Goal: Complete application form: Complete application form

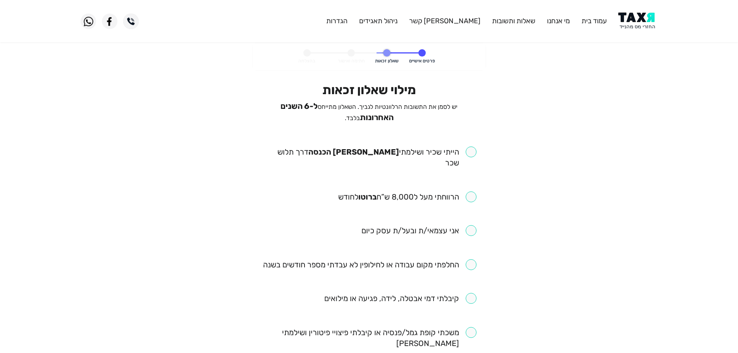
click at [469, 150] on input "checkbox" at bounding box center [369, 157] width 215 height 22
checkbox input "true"
click at [472, 191] on input "checkbox" at bounding box center [407, 196] width 138 height 11
checkbox input "true"
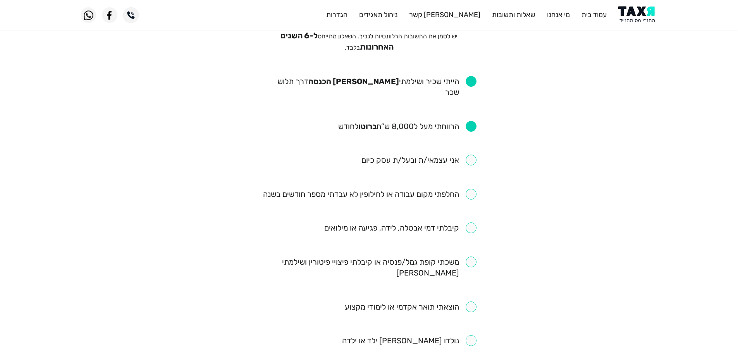
scroll to position [77, 0]
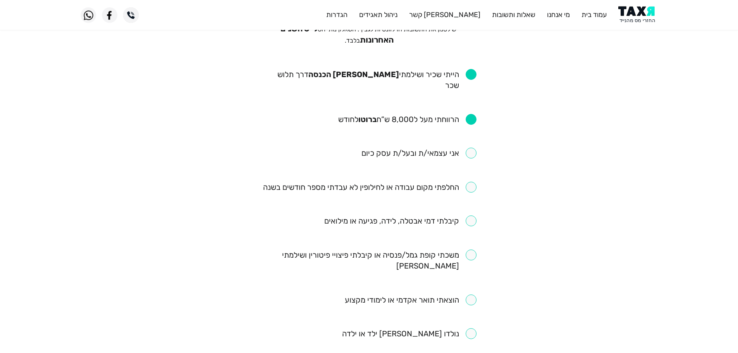
click at [472, 182] on input "checkbox" at bounding box center [369, 187] width 213 height 11
checkbox input "true"
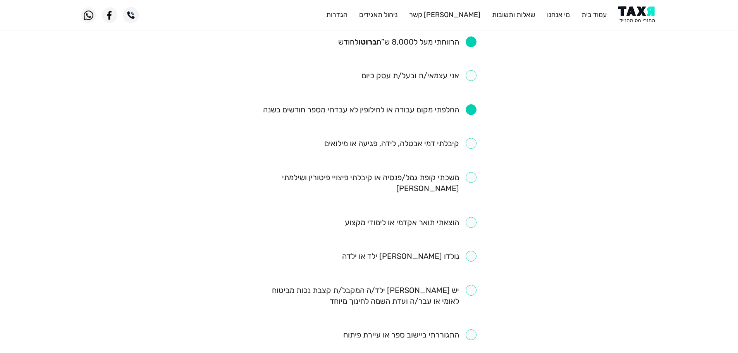
click at [470, 172] on input "checkbox" at bounding box center [369, 183] width 215 height 22
checkbox input "true"
click at [472, 138] on input "checkbox" at bounding box center [400, 143] width 152 height 11
checkbox input "true"
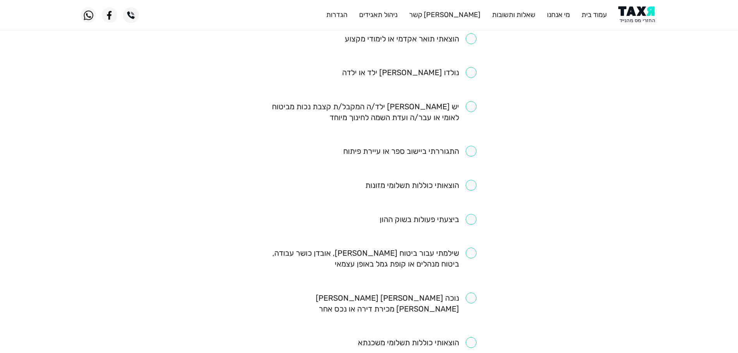
scroll to position [349, 0]
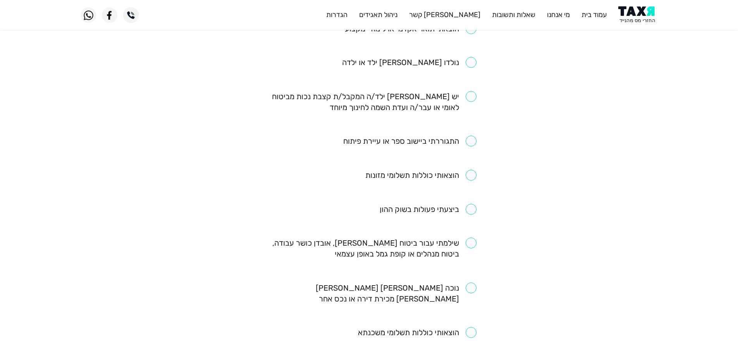
click at [473, 237] on input "checkbox" at bounding box center [369, 248] width 215 height 22
checkbox input "true"
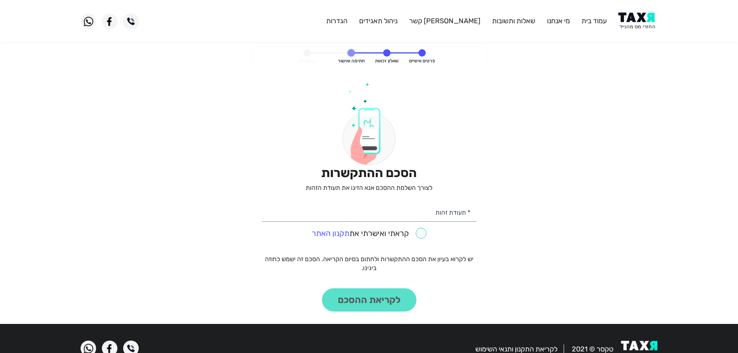
click at [643, 26] on img at bounding box center [637, 20] width 39 height 17
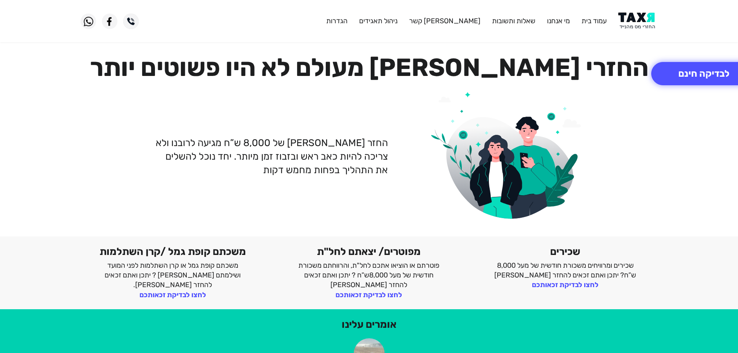
click at [630, 18] on img at bounding box center [637, 20] width 39 height 17
click at [637, 27] on img at bounding box center [637, 20] width 39 height 17
click at [641, 22] on img at bounding box center [637, 20] width 39 height 17
click at [681, 72] on button "לבדיקה חינם" at bounding box center [703, 73] width 105 height 23
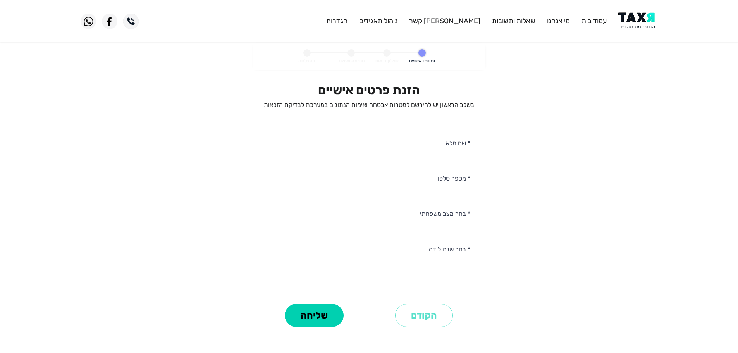
select select
click at [454, 181] on input "* מספר טלפון" at bounding box center [369, 178] width 215 height 20
click at [635, 18] on img at bounding box center [637, 20] width 39 height 17
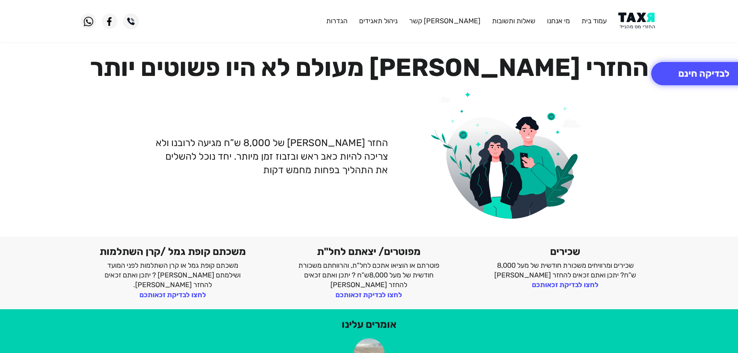
click at [645, 21] on img at bounding box center [637, 20] width 39 height 17
click at [647, 22] on img at bounding box center [637, 20] width 39 height 17
click at [692, 76] on button "לבדיקה חינם" at bounding box center [703, 73] width 105 height 23
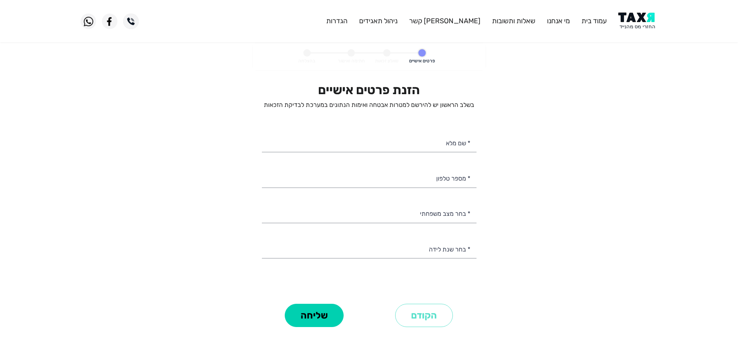
select select
click at [459, 184] on input "* מספר טלפון" at bounding box center [369, 178] width 215 height 20
type input "0"
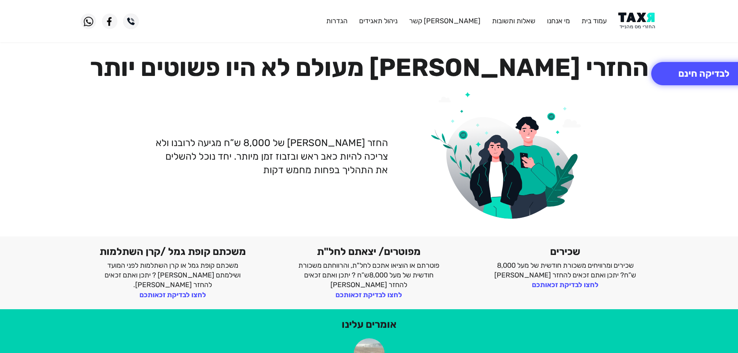
click at [635, 21] on img at bounding box center [637, 20] width 39 height 17
click at [636, 17] on img at bounding box center [637, 20] width 39 height 17
